Goal: Information Seeking & Learning: Learn about a topic

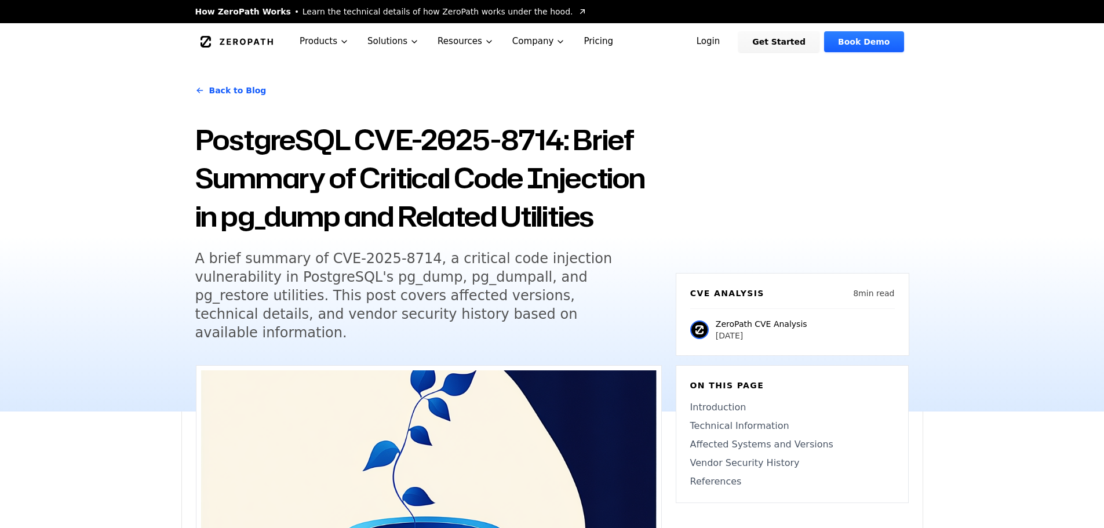
click at [473, 209] on h1 "PostgreSQL CVE-2025-8714: Brief Summary of Critical Code Injection in pg_dump a…" at bounding box center [428, 177] width 466 height 115
drag, startPoint x: 557, startPoint y: 136, endPoint x: 523, endPoint y: 81, distance: 64.8
click at [396, 133] on h1 "PostgreSQL CVE-2025-8714: Brief Summary of Critical Code Injection in pg_dump a…" at bounding box center [428, 177] width 466 height 115
click at [678, 191] on div "Back to Blog PostgreSQL CVE-2025-8714: Brief Summary of Critical Code Injection…" at bounding box center [551, 235] width 741 height 351
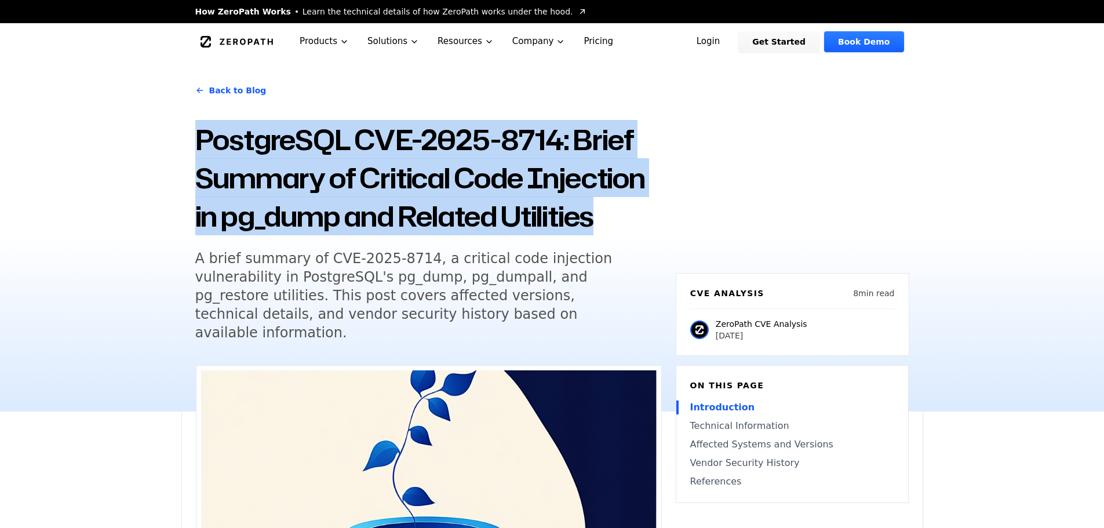
drag, startPoint x: 611, startPoint y: 217, endPoint x: 193, endPoint y: 144, distance: 423.4
click at [194, 154] on div "Back to Blog PostgreSQL CVE-2025-8714: Brief Summary of Critical Code Injection…" at bounding box center [551, 235] width 741 height 351
copy h1 "PostgreSQL CVE-2025-8714: Brief Summary of Critical Code Injection in pg_dump a…"
click at [674, 164] on div "Back to Blog PostgreSQL CVE-2025-8714: Brief Summary of Critical Code Injection…" at bounding box center [551, 235] width 741 height 351
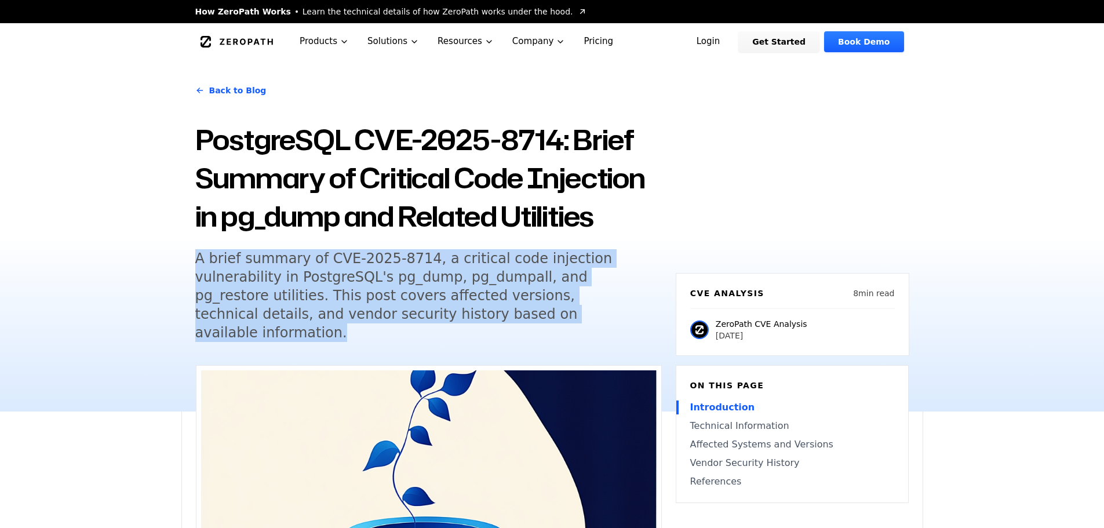
drag, startPoint x: 434, startPoint y: 319, endPoint x: 239, endPoint y: 265, distance: 202.7
click at [188, 254] on div "Back to Blog PostgreSQL CVE-2025-8714: Brief Summary of Critical Code Injection…" at bounding box center [551, 235] width 741 height 351
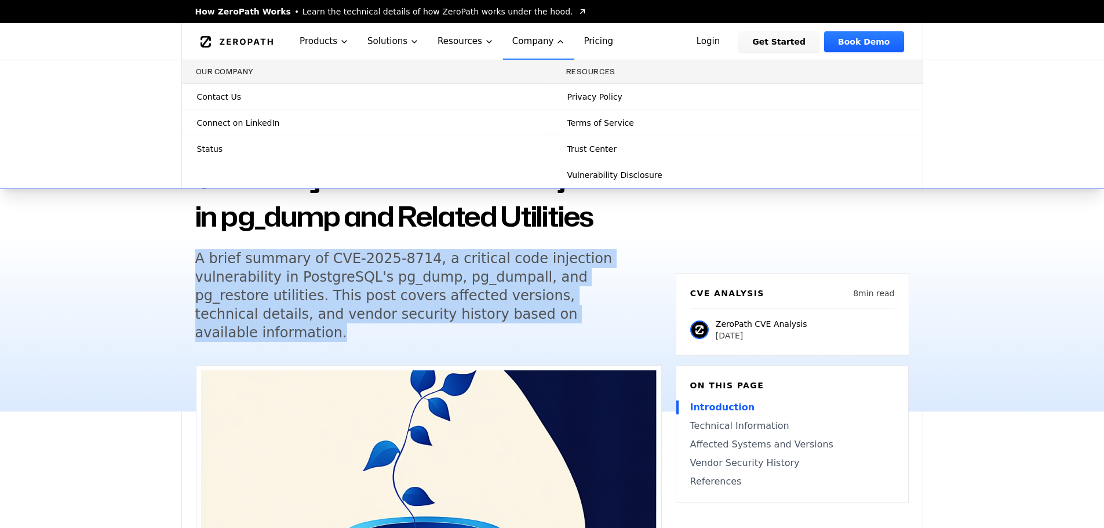
copy h5 "A brief summary of CVE-2025-8714, a critical code injection vulnerability in Po…"
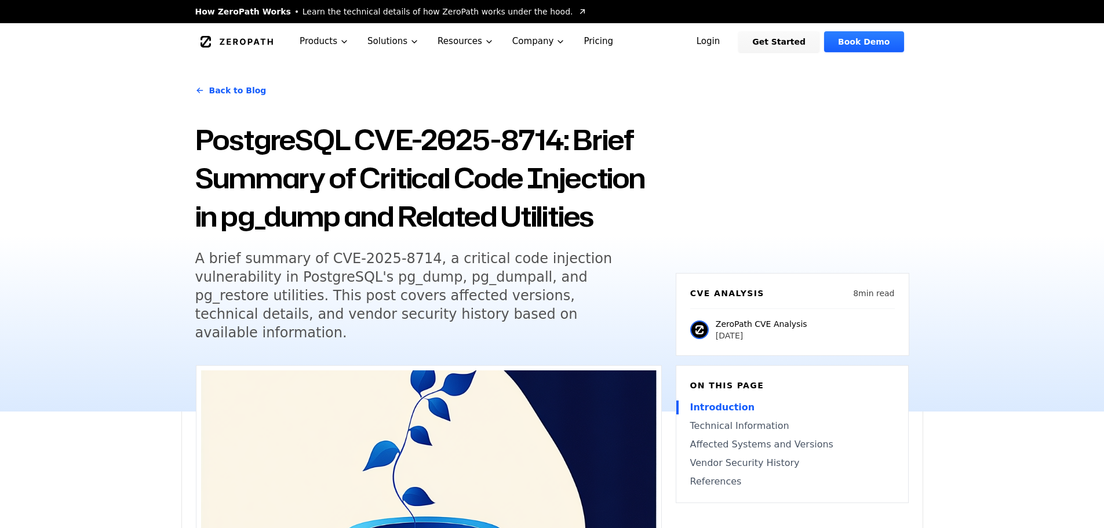
click at [443, 204] on h1 "PostgreSQL CVE-2025-8714: Brief Summary of Critical Code Injection in pg_dump a…" at bounding box center [428, 177] width 466 height 115
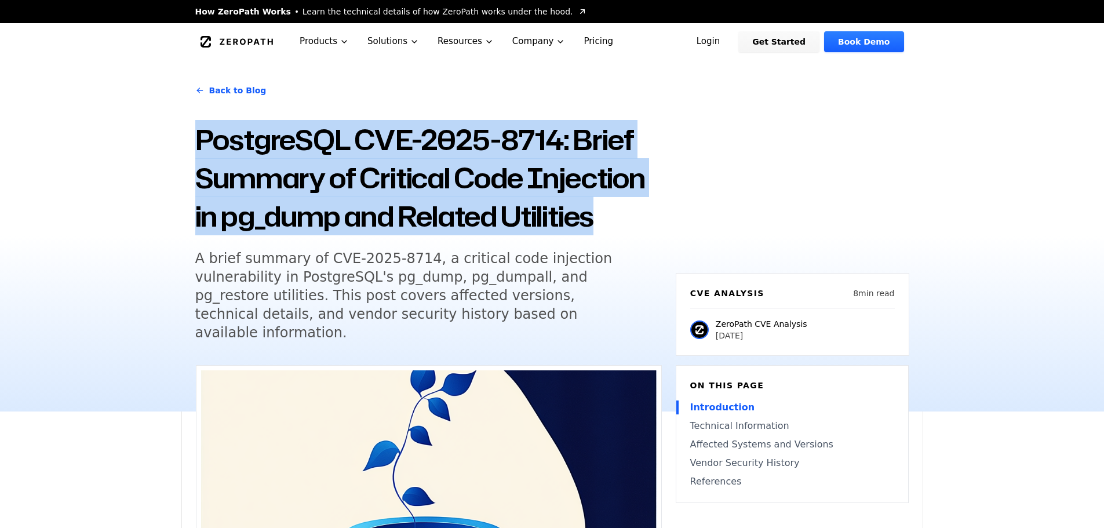
drag, startPoint x: 619, startPoint y: 220, endPoint x: 198, endPoint y: 145, distance: 428.4
click at [199, 145] on h1 "PostgreSQL CVE-2025-8714: Brief Summary of Critical Code Injection in pg_dump a…" at bounding box center [428, 177] width 466 height 115
copy h1 "PostgreSQL CVE-2025-8714: Brief Summary of Critical Code Injection in pg_dump a…"
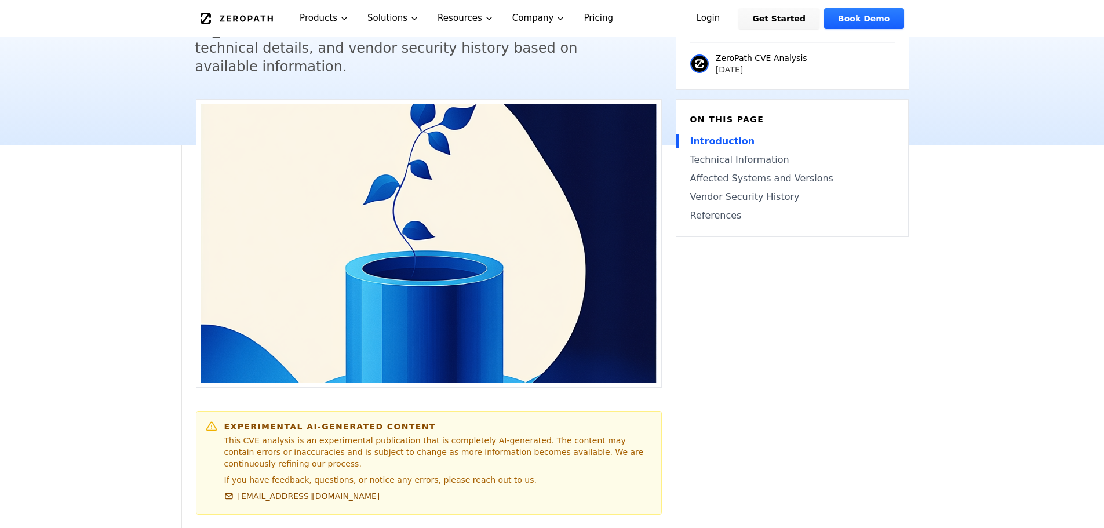
scroll to position [579, 0]
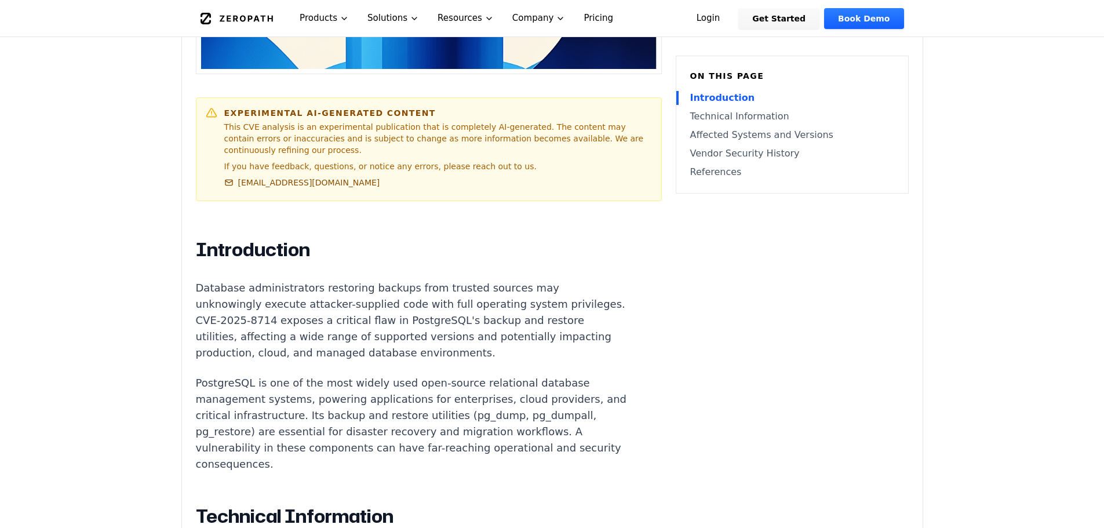
click at [380, 295] on p "Database administrators restoring backups from trusted sources may unknowingly …" at bounding box center [411, 320] width 431 height 81
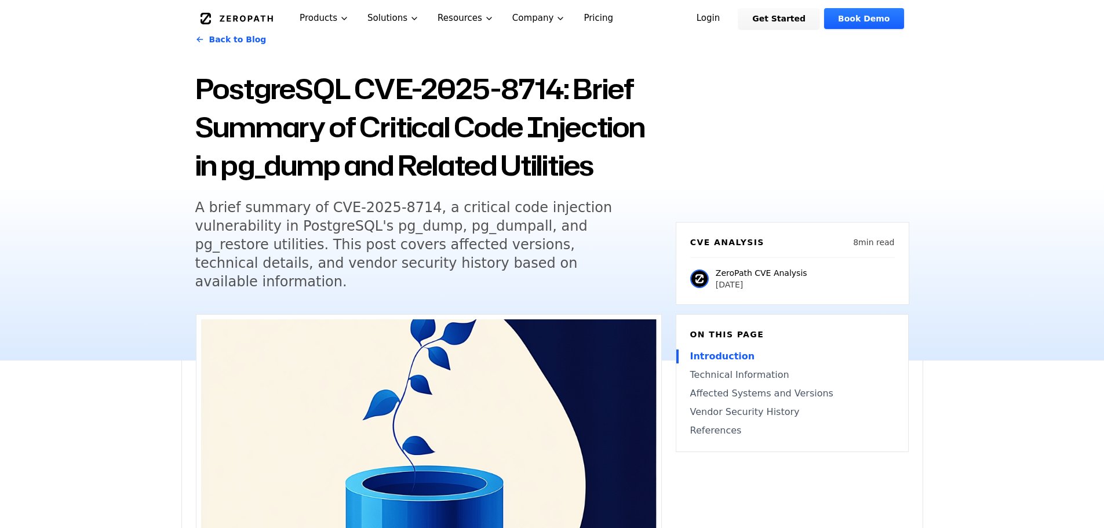
scroll to position [0, 0]
